Goal: Task Accomplishment & Management: Use online tool/utility

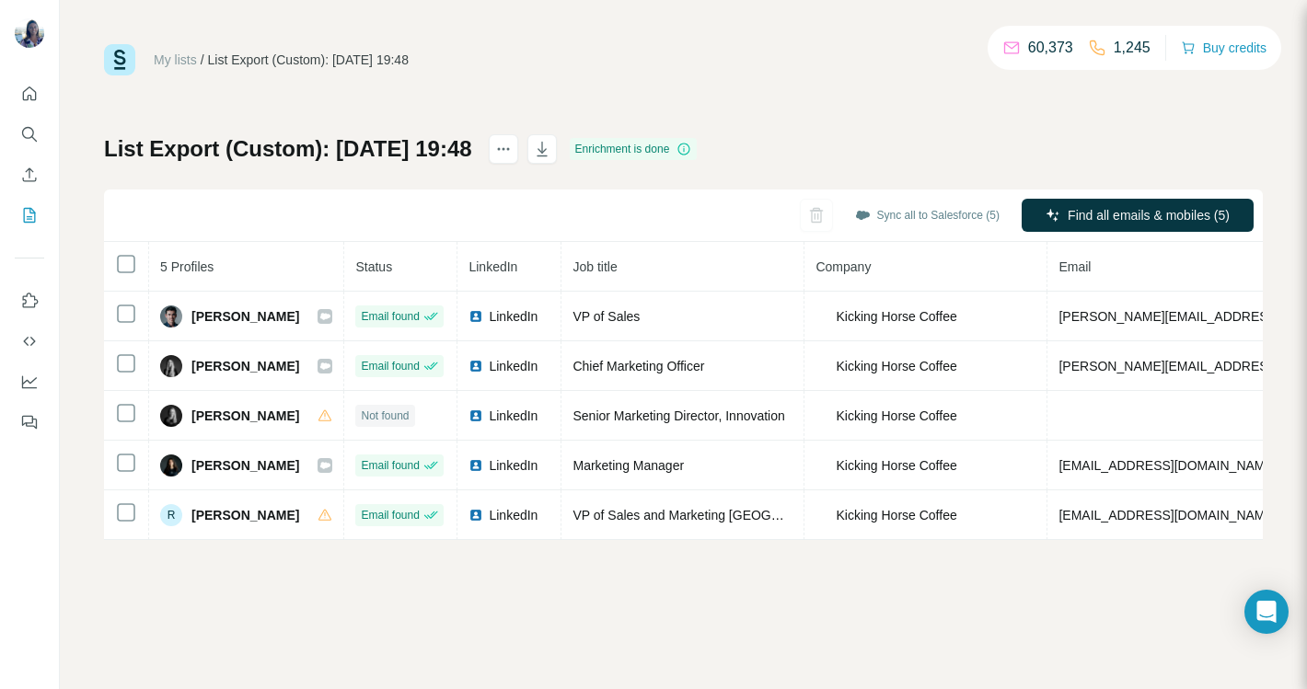
click at [160, 644] on p "Unable to sync 2 profiles to Salesforce" at bounding box center [159, 662] width 206 height 37
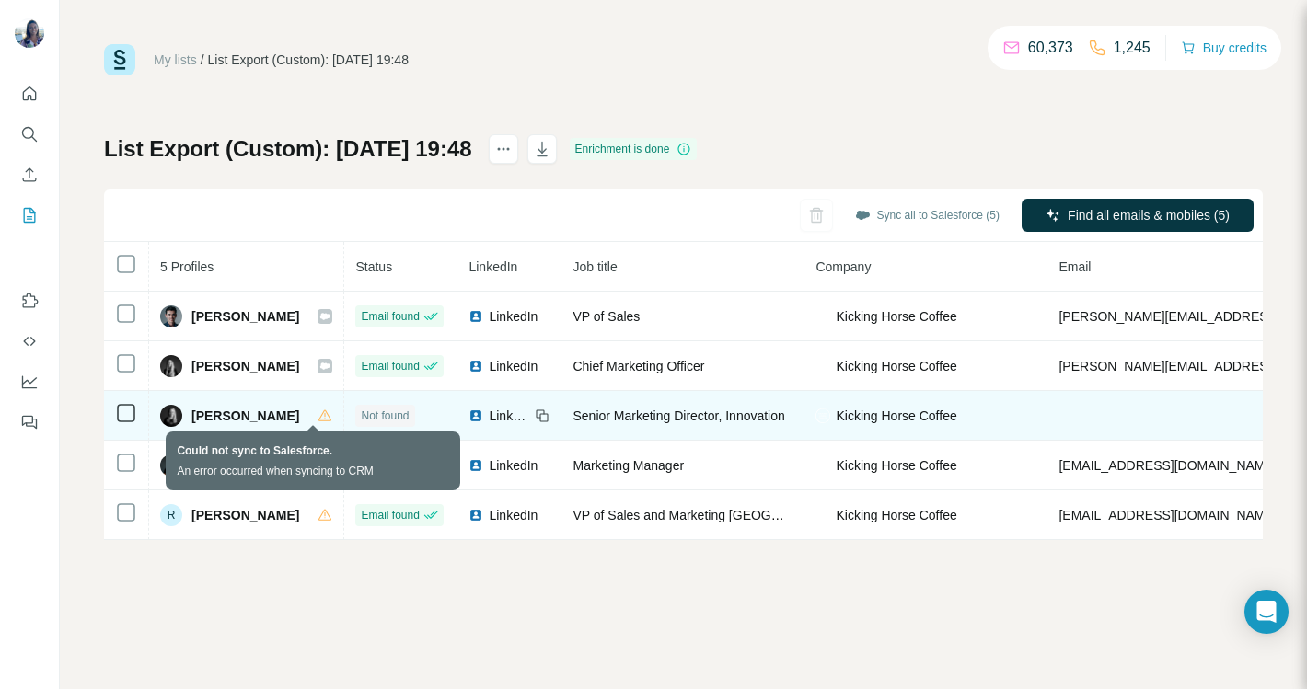
click at [318, 419] on icon at bounding box center [325, 416] width 15 height 15
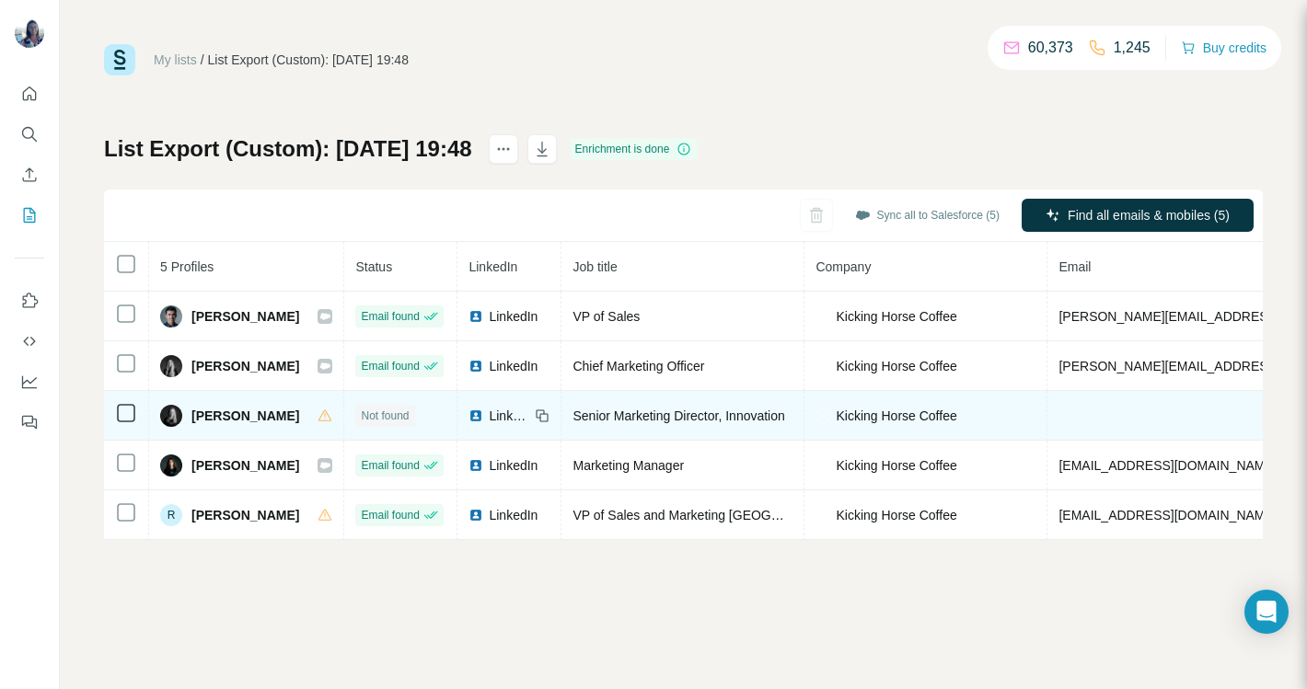
click at [215, 423] on span "Melanie Smith" at bounding box center [245, 416] width 108 height 18
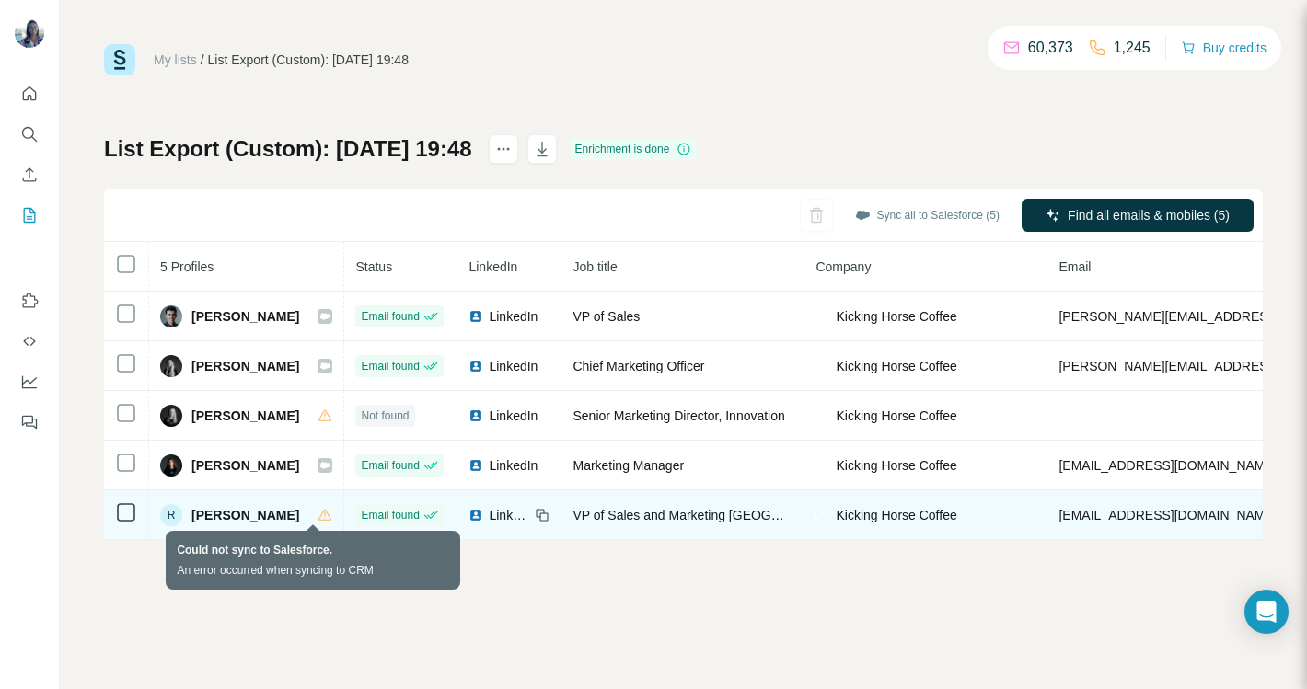
click at [318, 520] on icon at bounding box center [325, 515] width 15 height 15
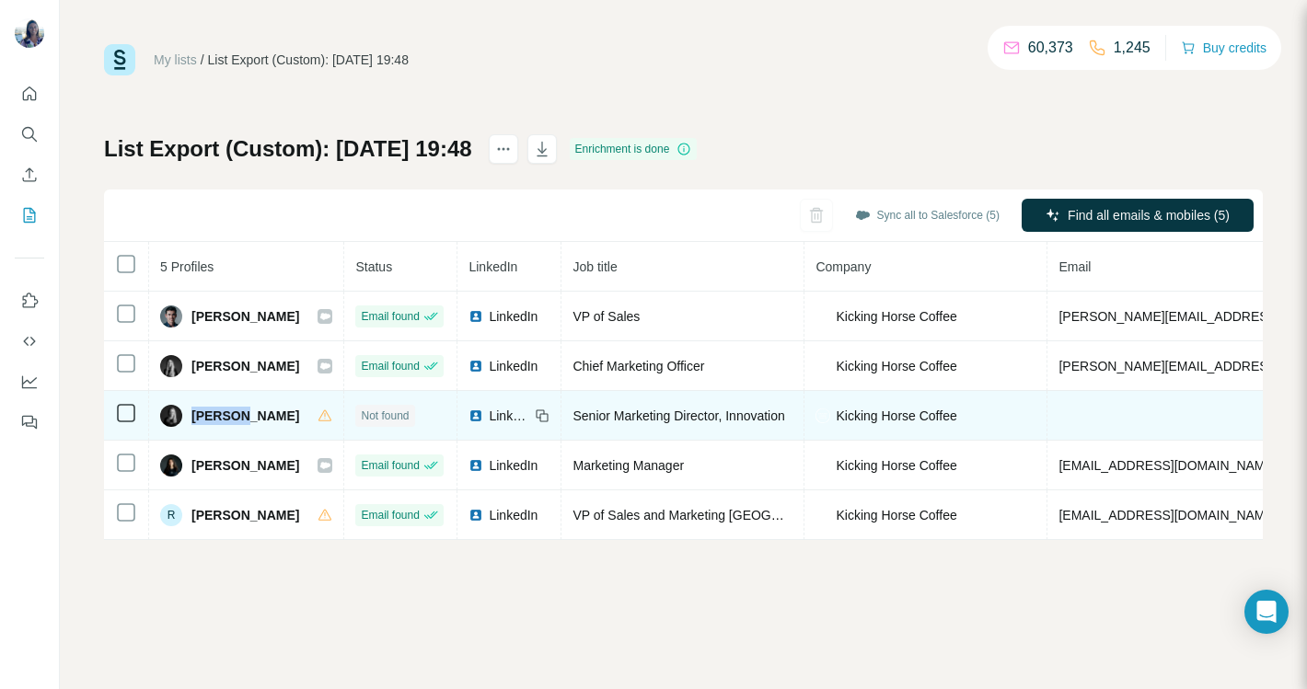
drag, startPoint x: 240, startPoint y: 416, endPoint x: 188, endPoint y: 416, distance: 52.5
click at [188, 416] on div "Melanie Smith" at bounding box center [229, 416] width 139 height 22
copy span "Melanie"
drag, startPoint x: 243, startPoint y: 416, endPoint x: 281, endPoint y: 416, distance: 37.7
click at [281, 416] on div "Melanie Smith" at bounding box center [246, 416] width 172 height 22
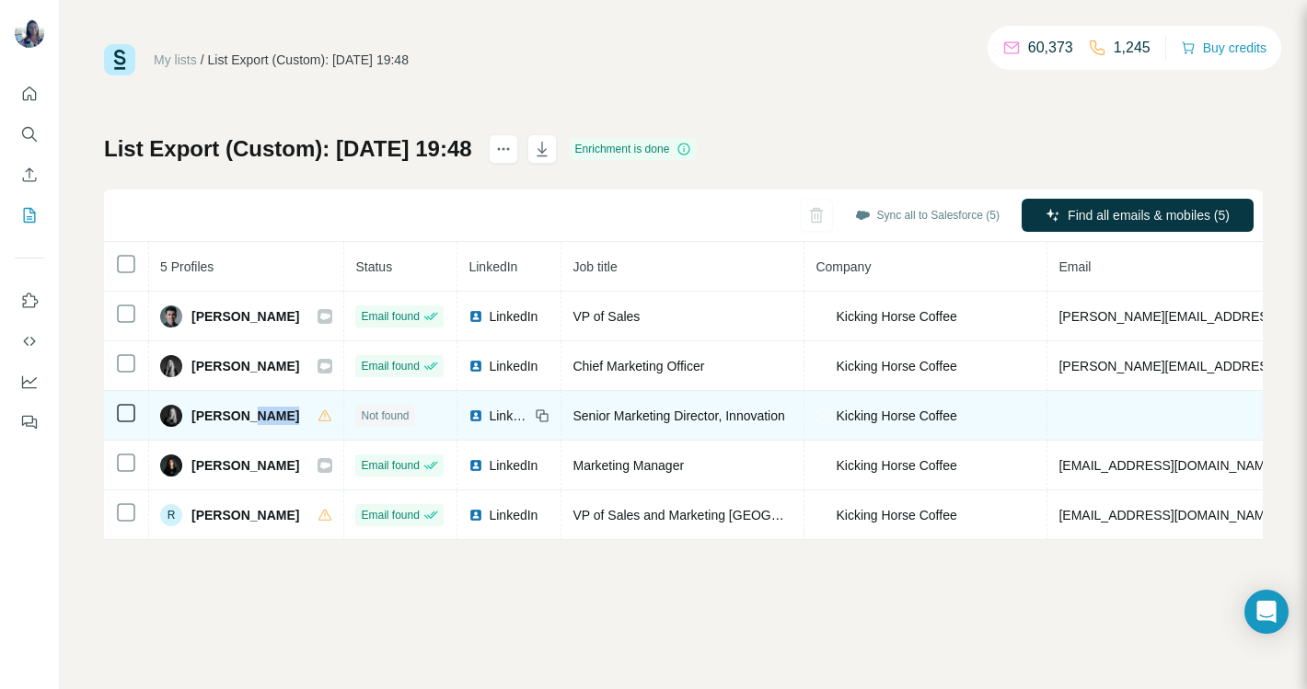
copy span "Smith"
drag, startPoint x: 562, startPoint y: 414, endPoint x: 778, endPoint y: 417, distance: 215.4
click at [778, 417] on span "Senior Marketing Director, Innovation" at bounding box center [679, 416] width 212 height 15
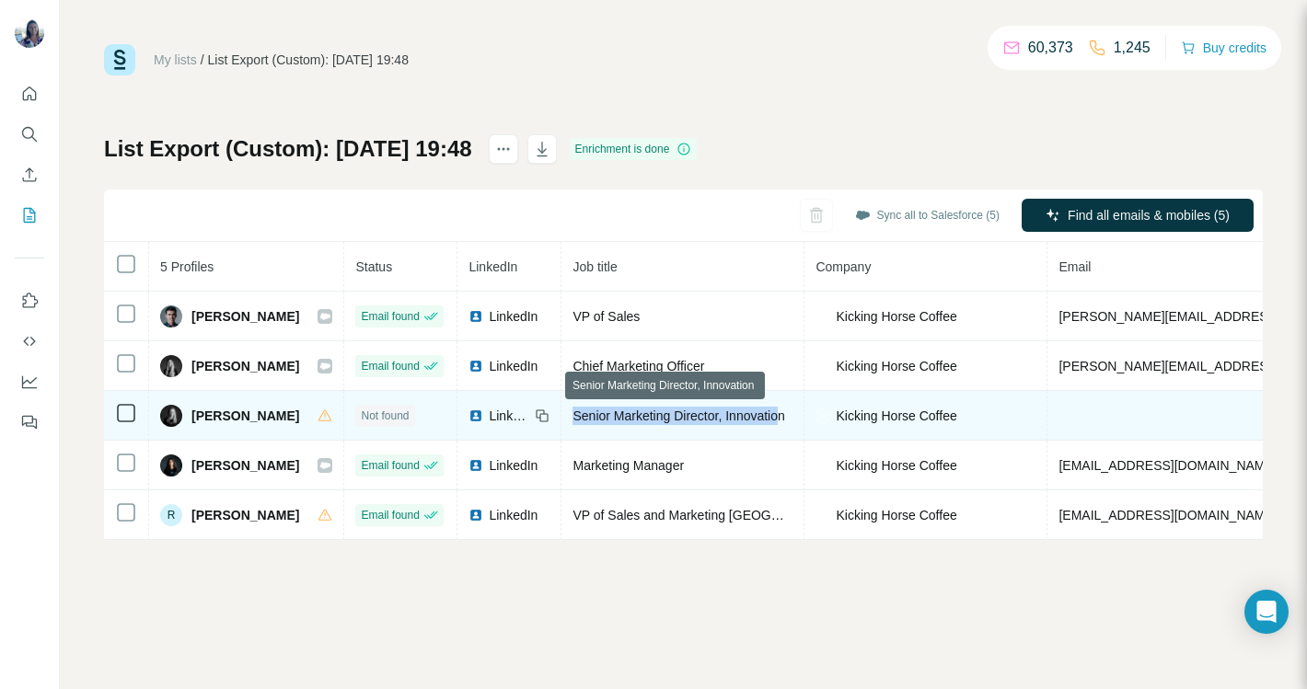
copy span "Senior Marketing Director, Innovatio"
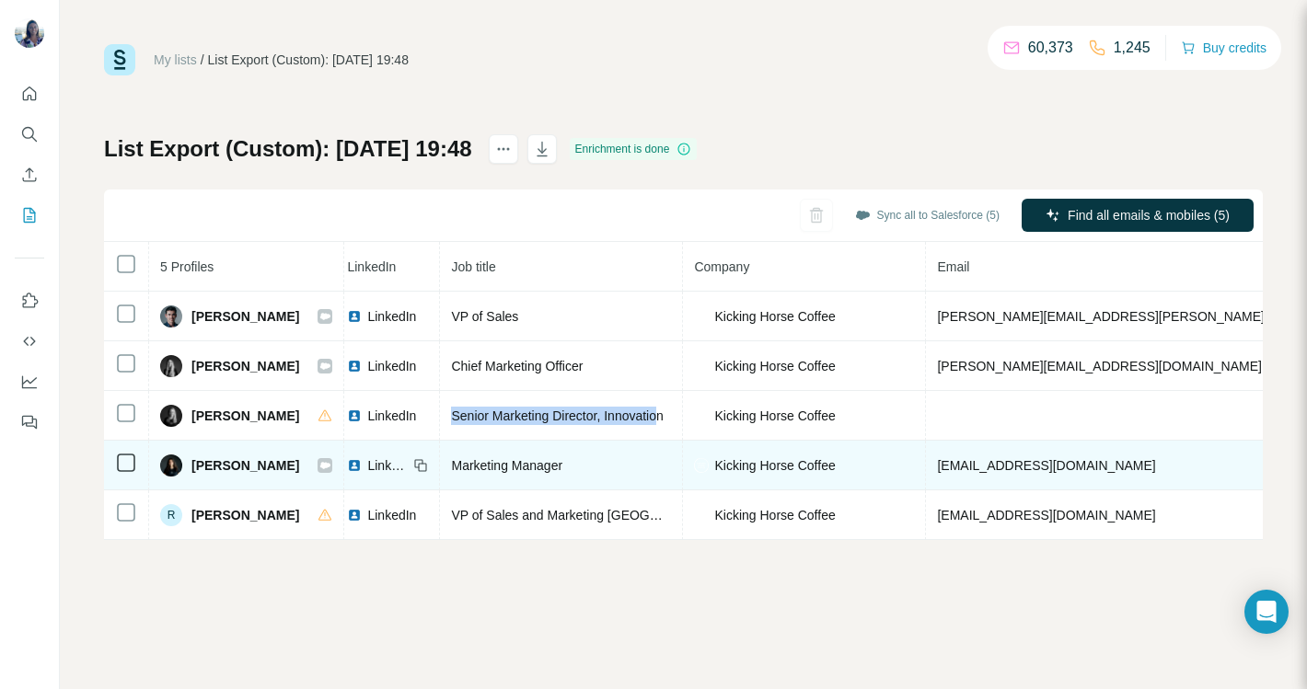
scroll to position [0, 142]
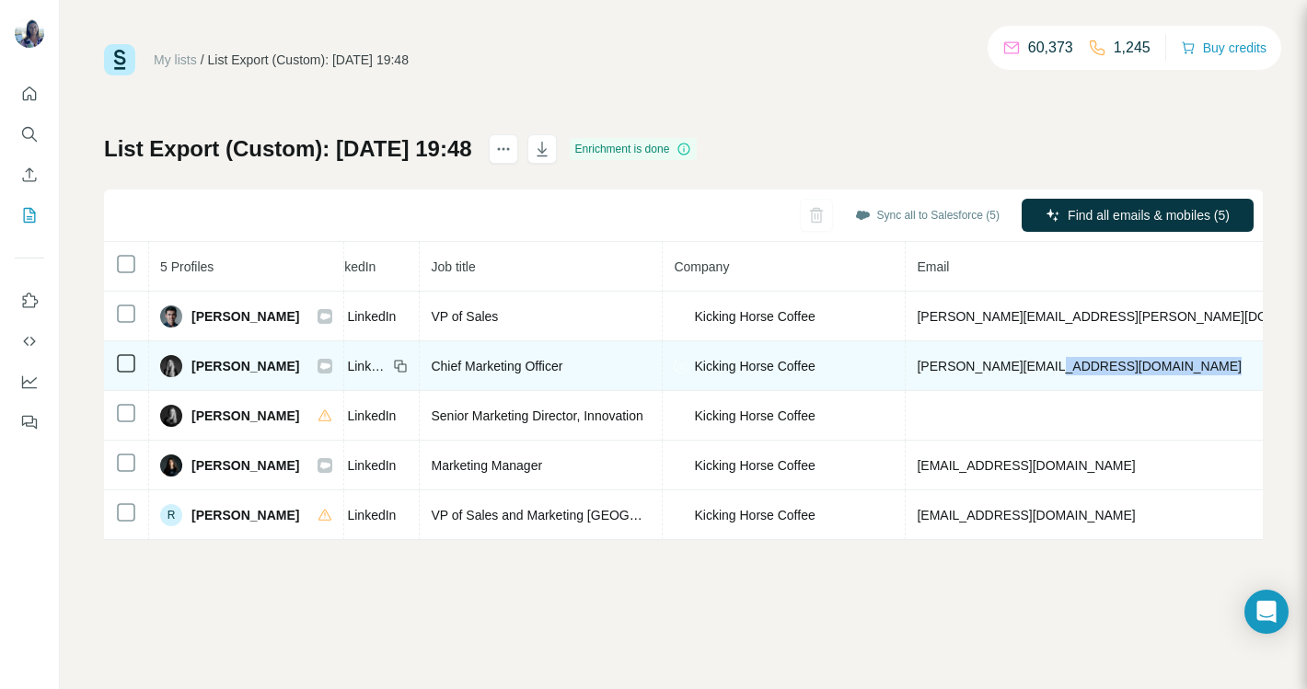
drag, startPoint x: 1008, startPoint y: 367, endPoint x: 1175, endPoint y: 373, distance: 167.6
click at [1175, 373] on tr "Lori Hatcher-Hillier Email found LinkedIn Chief Marketing Officer Kicking Horse…" at bounding box center [868, 367] width 1812 height 50
copy span "@kickinghorsecoffee.com"
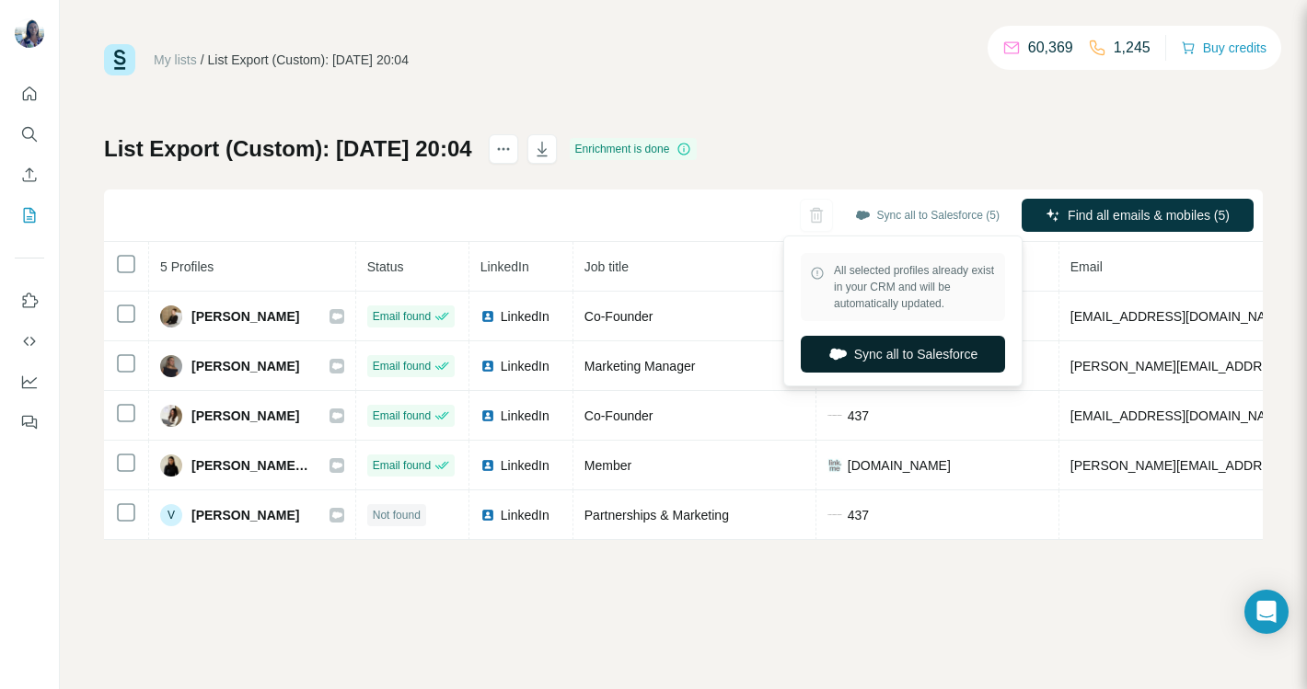
click at [855, 365] on button "Sync all to Salesforce" at bounding box center [903, 354] width 204 height 37
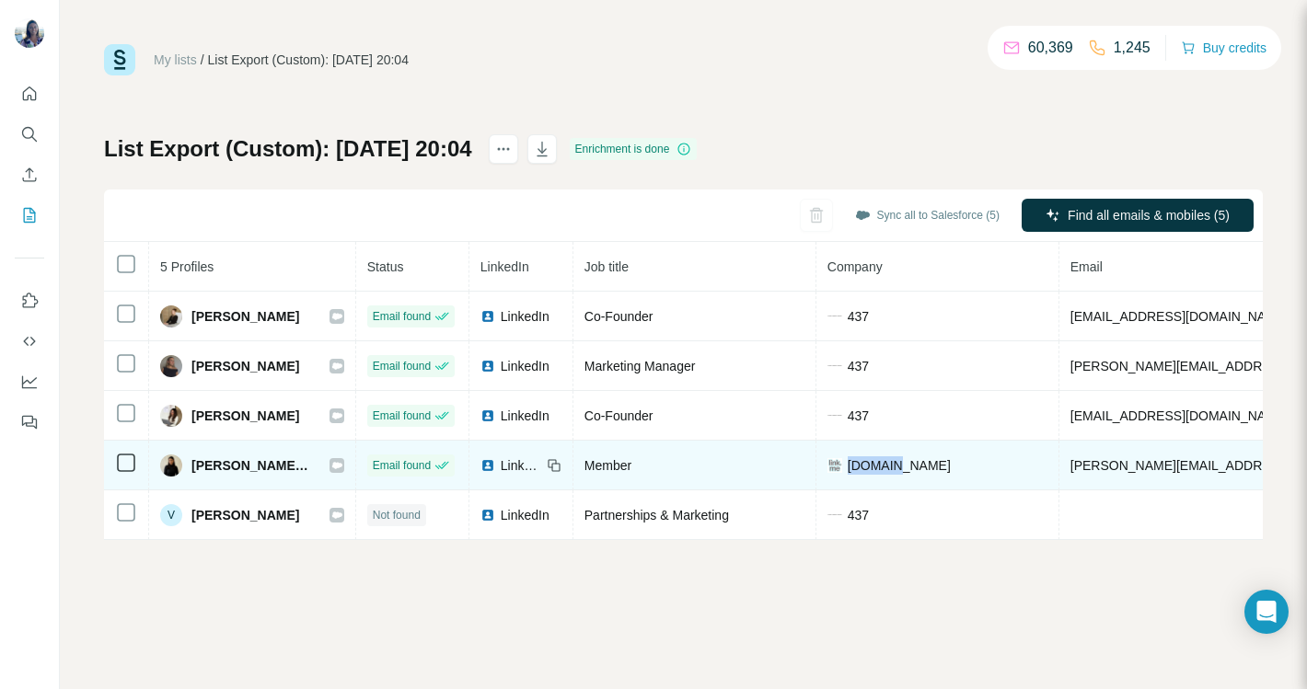
drag, startPoint x: 888, startPoint y: 467, endPoint x: 834, endPoint y: 467, distance: 54.3
click at [834, 467] on div "[DOMAIN_NAME]" at bounding box center [938, 466] width 220 height 18
copy span "[DOMAIN_NAME]"
drag, startPoint x: 191, startPoint y: 465, endPoint x: 293, endPoint y: 462, distance: 102.2
click at [293, 462] on span "[PERSON_NAME], CPA" at bounding box center [251, 466] width 120 height 18
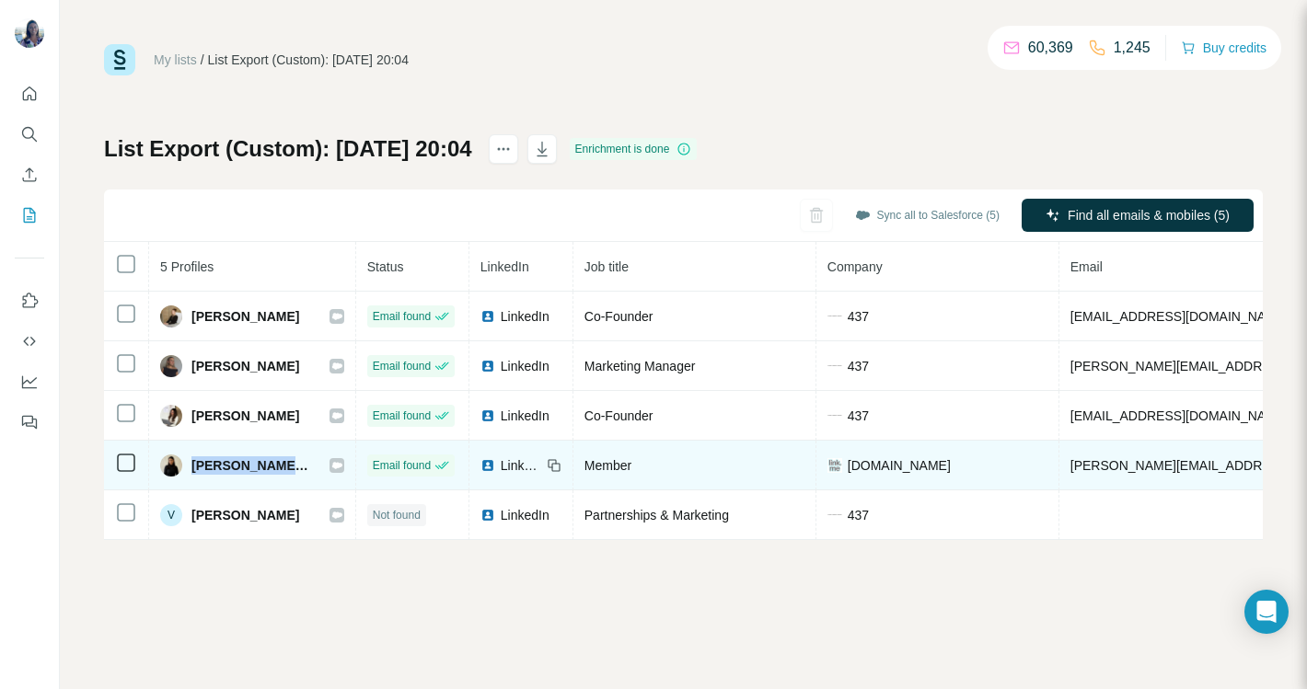
copy span "[PERSON_NAME],"
